Goal: Check status: Check status

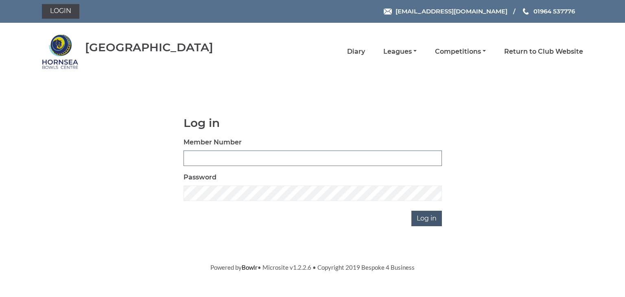
type input "0902"
click at [423, 216] on input "Log in" at bounding box center [426, 218] width 31 height 15
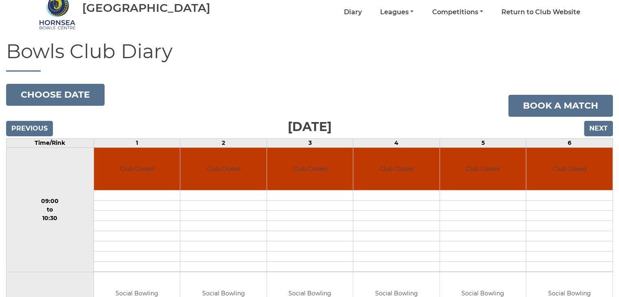
scroll to position [8, 0]
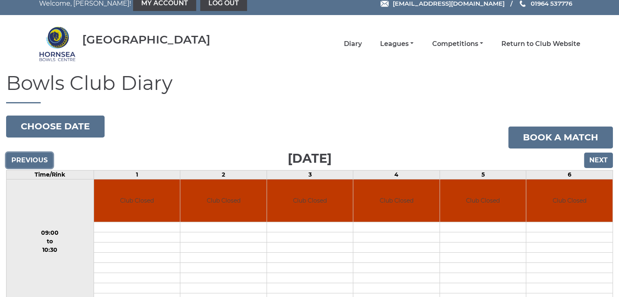
click at [34, 158] on input "Previous" at bounding box center [29, 160] width 47 height 15
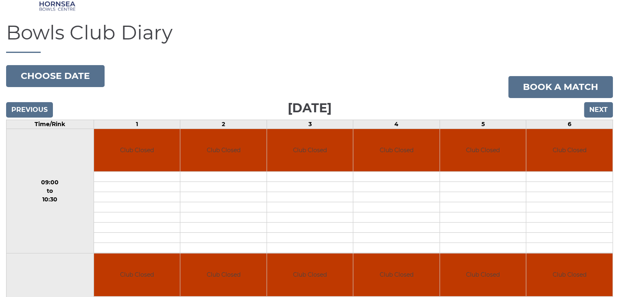
scroll to position [48, 0]
